Goal: Find specific page/section: Find specific page/section

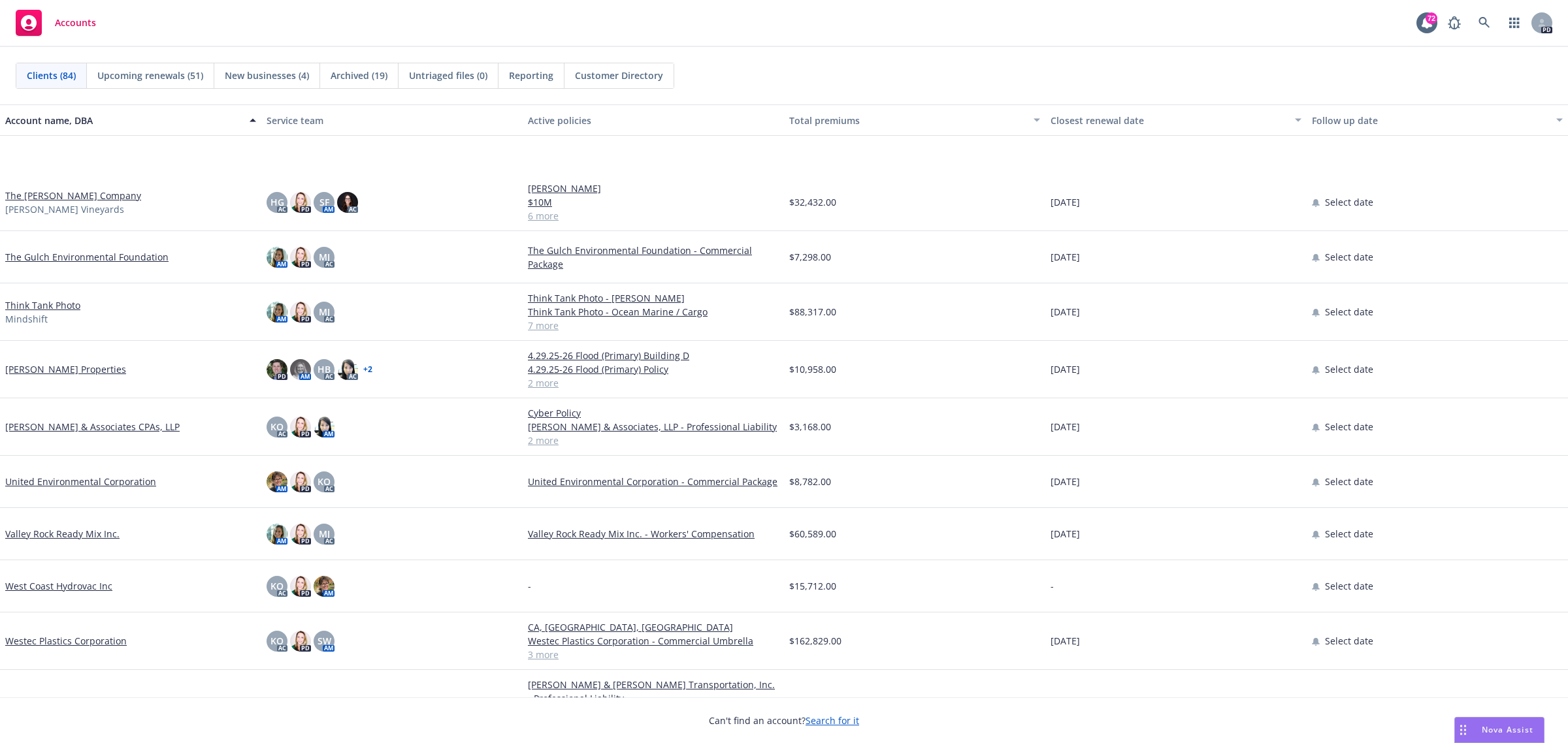
scroll to position [3877, 0]
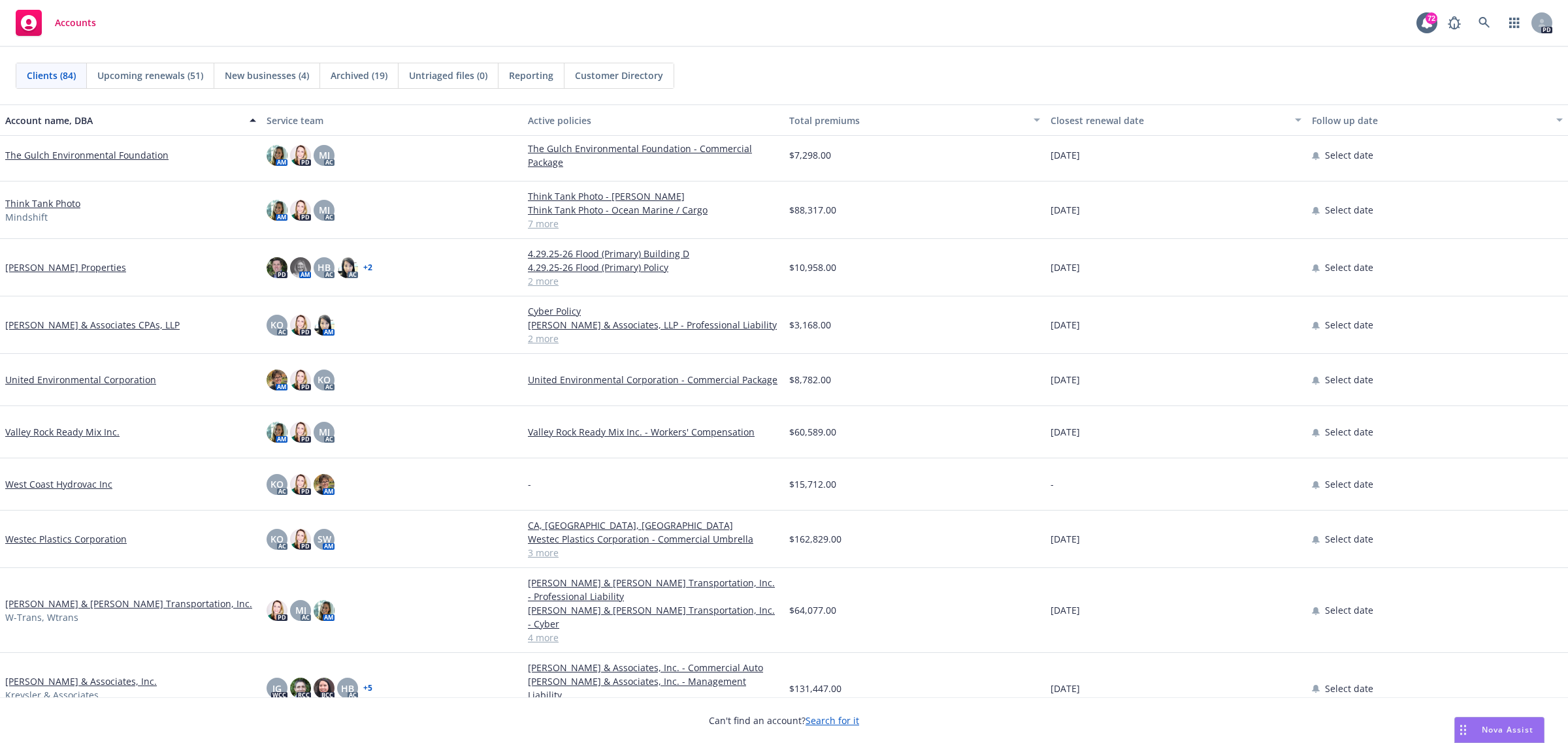
click at [47, 674] on link "[PERSON_NAME] & Associates, Inc." at bounding box center [80, 681] width 151 height 14
